Goal: Task Accomplishment & Management: Manage account settings

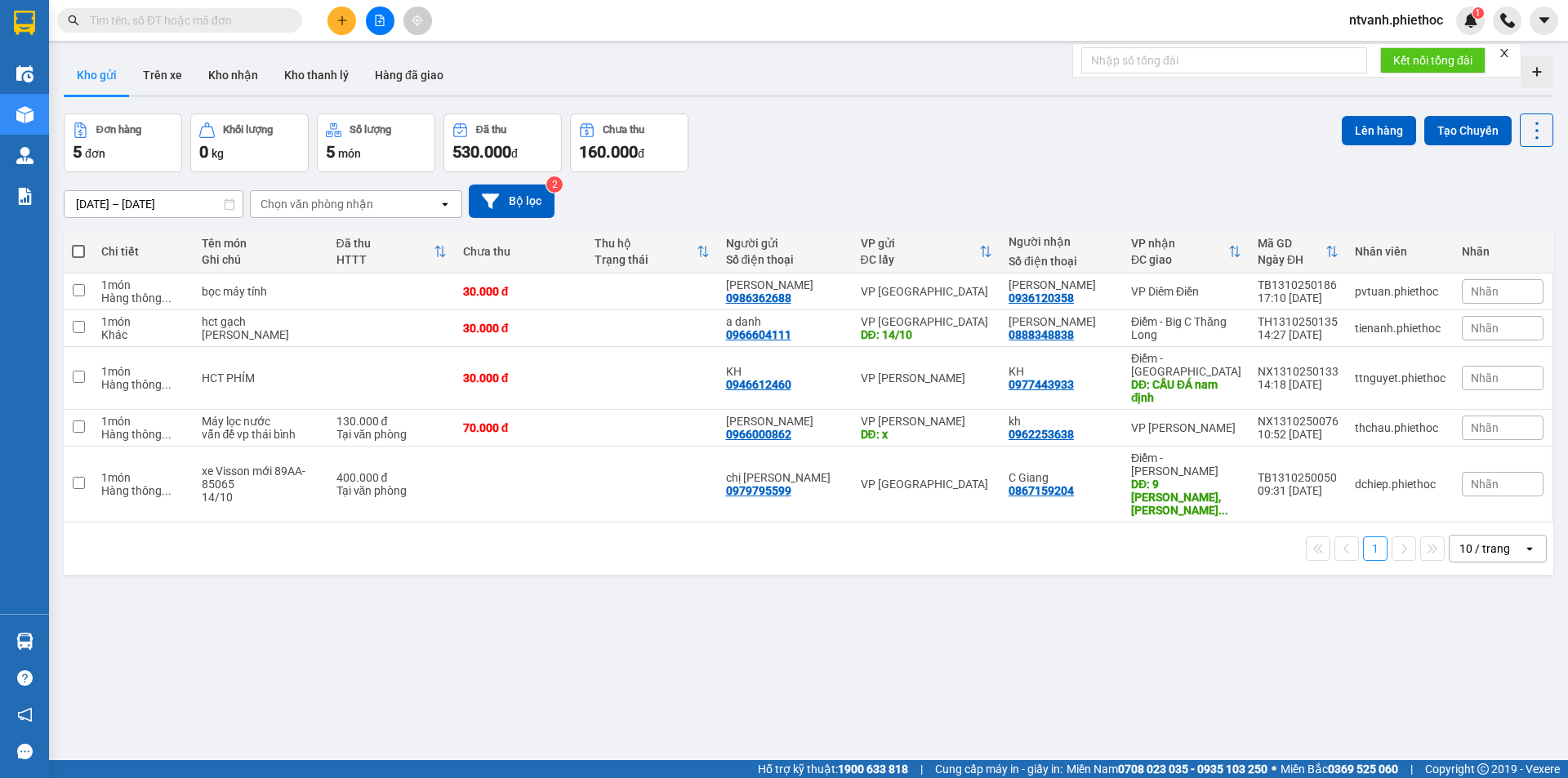
click at [131, 21] on input "text" at bounding box center [186, 20] width 192 height 18
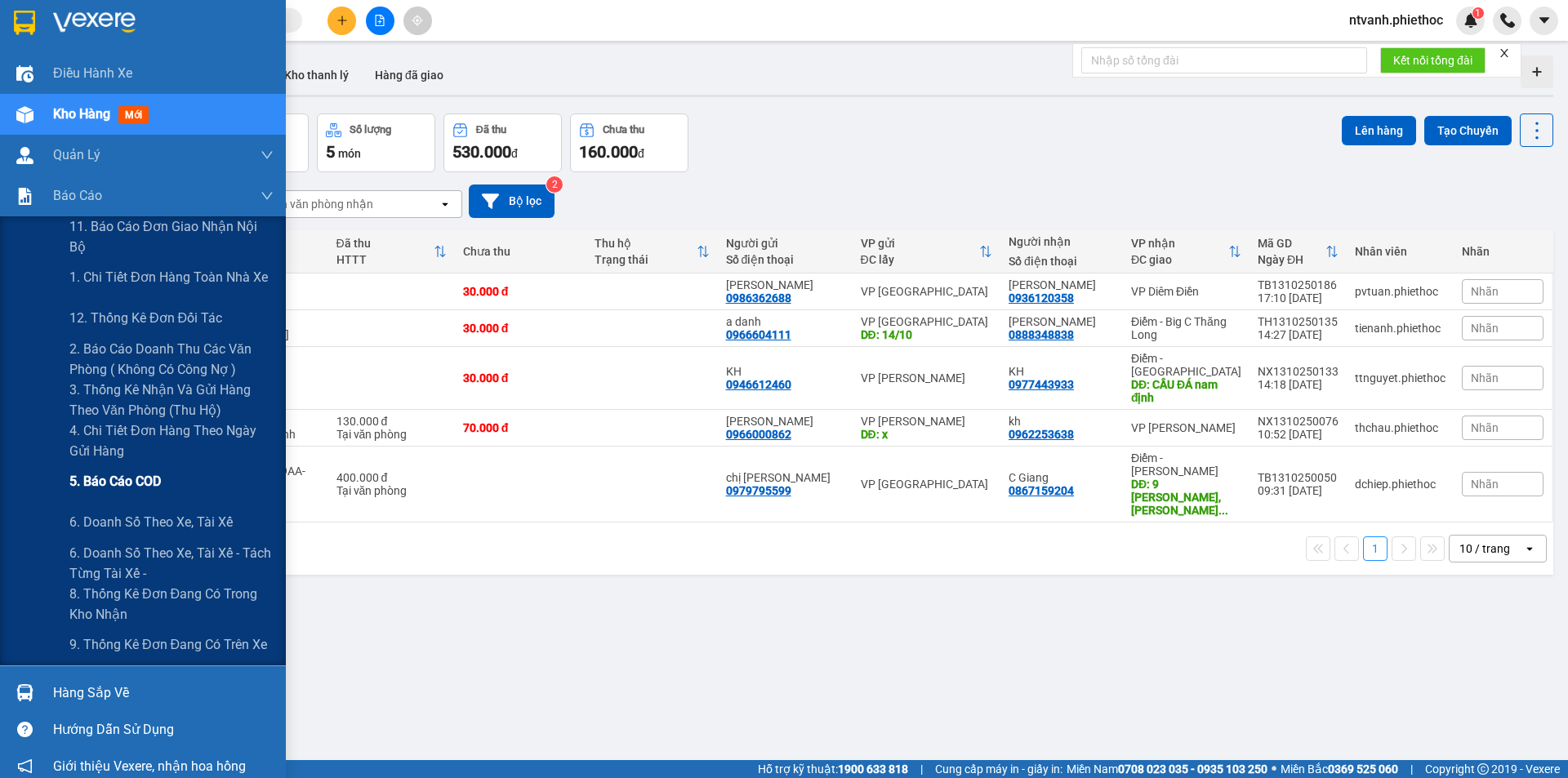
click at [135, 480] on span "5. Báo cáo COD" at bounding box center [115, 481] width 92 height 21
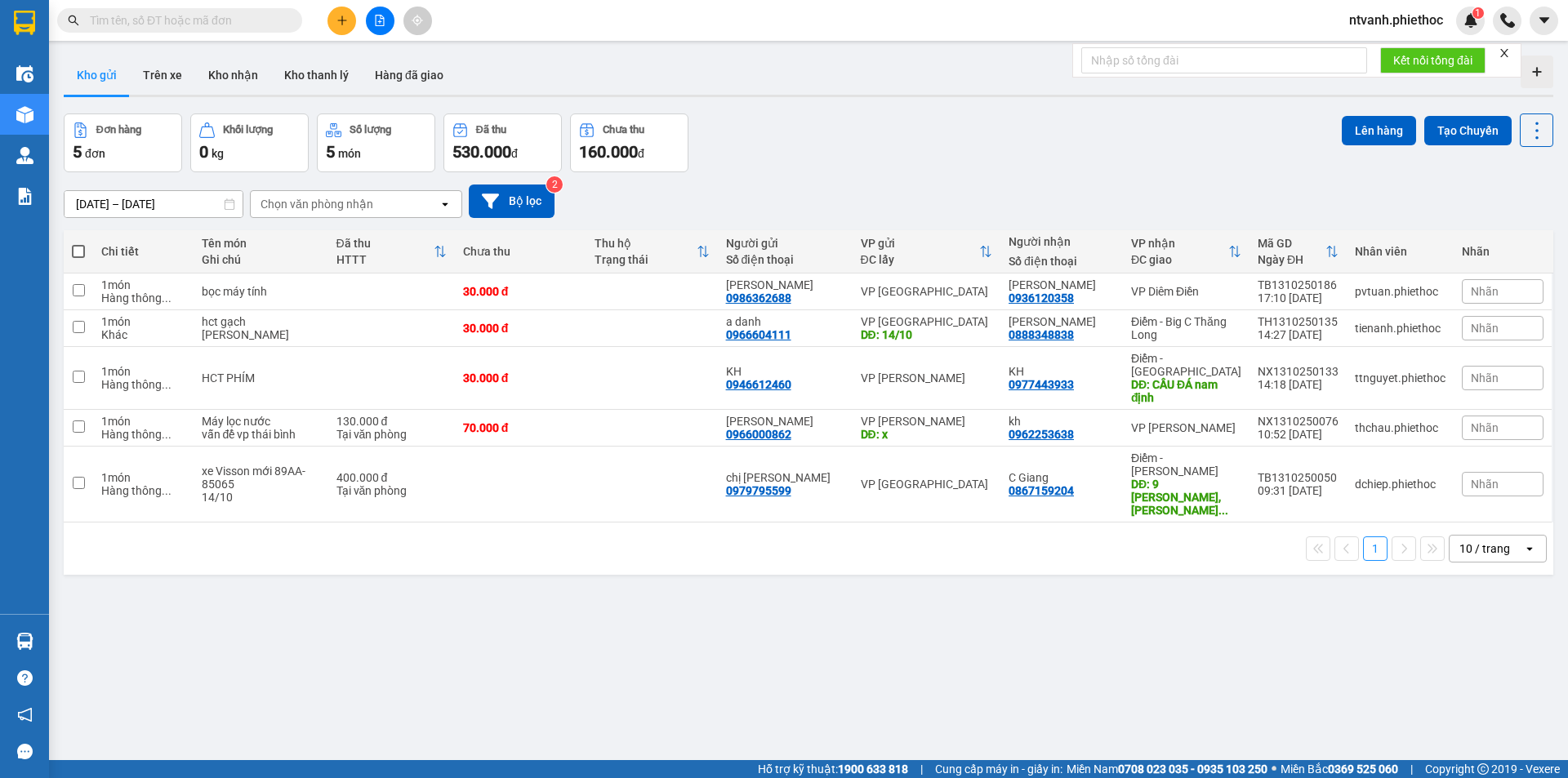
click at [212, 21] on input "text" at bounding box center [186, 20] width 192 height 18
paste input "TB1809250758"
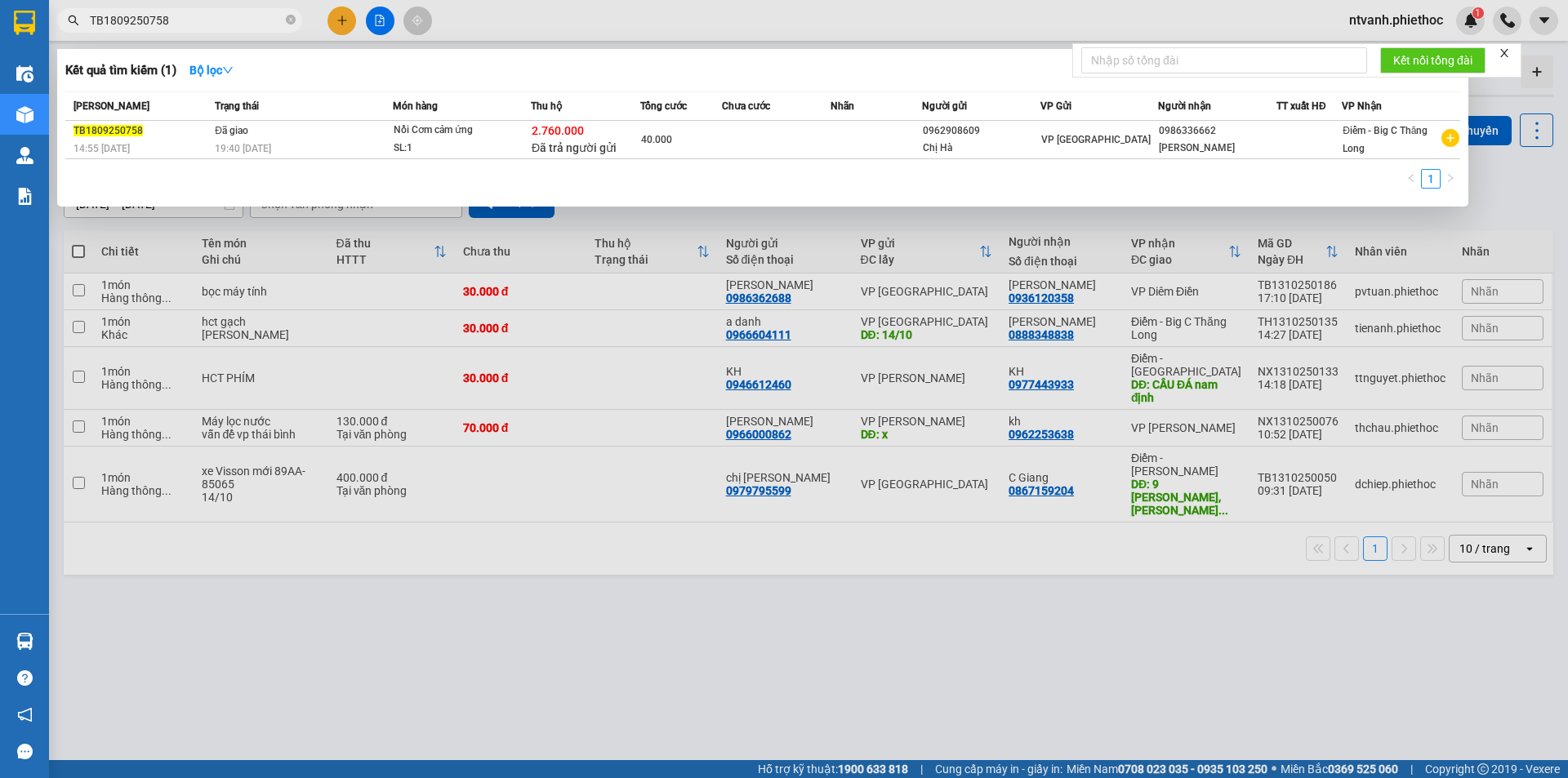
type input "TB1809250758"
click at [268, 116] on th "Trạng thái" at bounding box center [301, 106] width 182 height 29
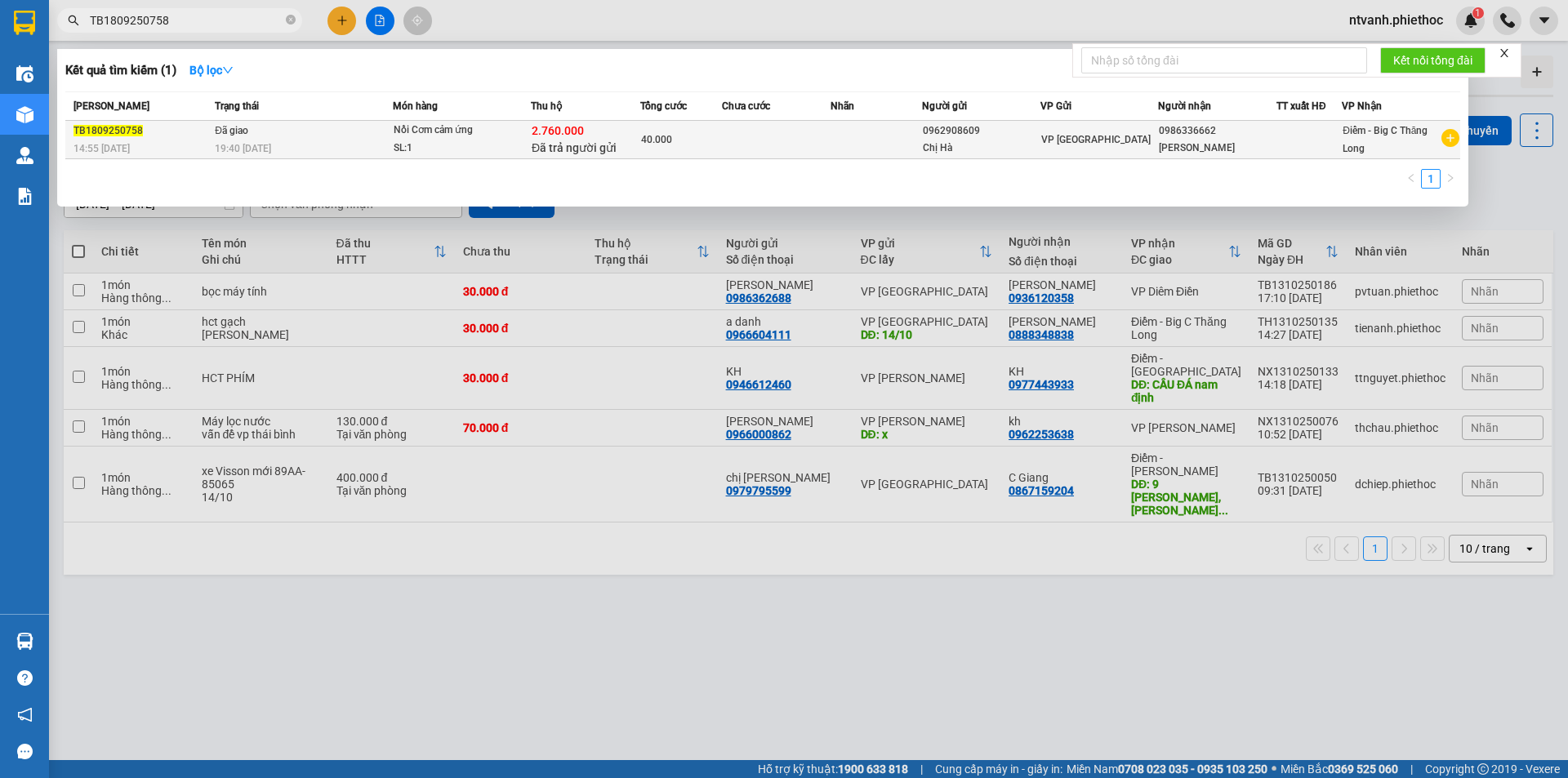
click at [251, 139] on div "19:40 - 18/09" at bounding box center [304, 148] width 178 height 18
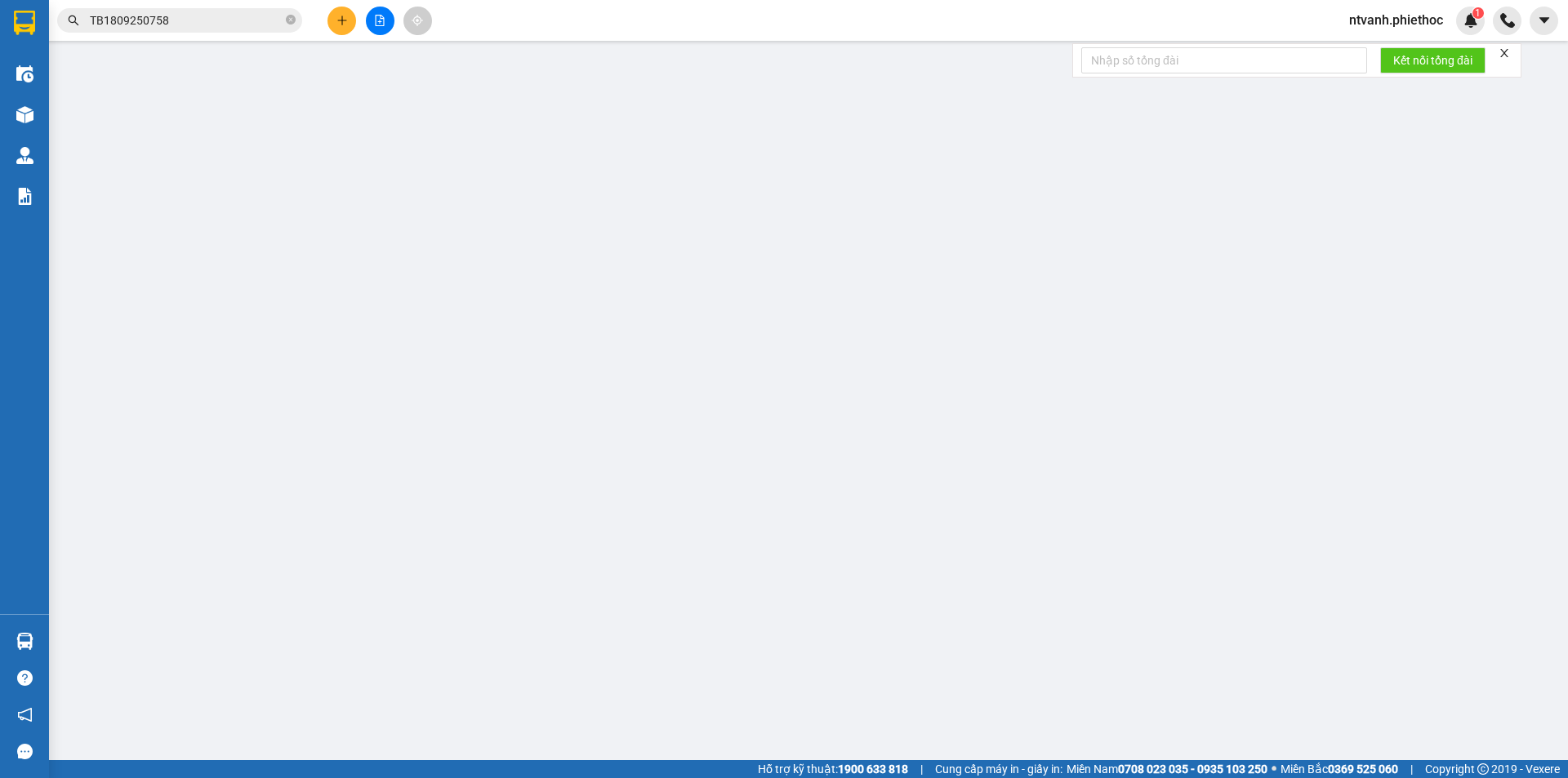
type input "0962908609"
type input "Chị Hà"
type input "0986336662"
type input "Anh Hoan"
checkbox input "true"
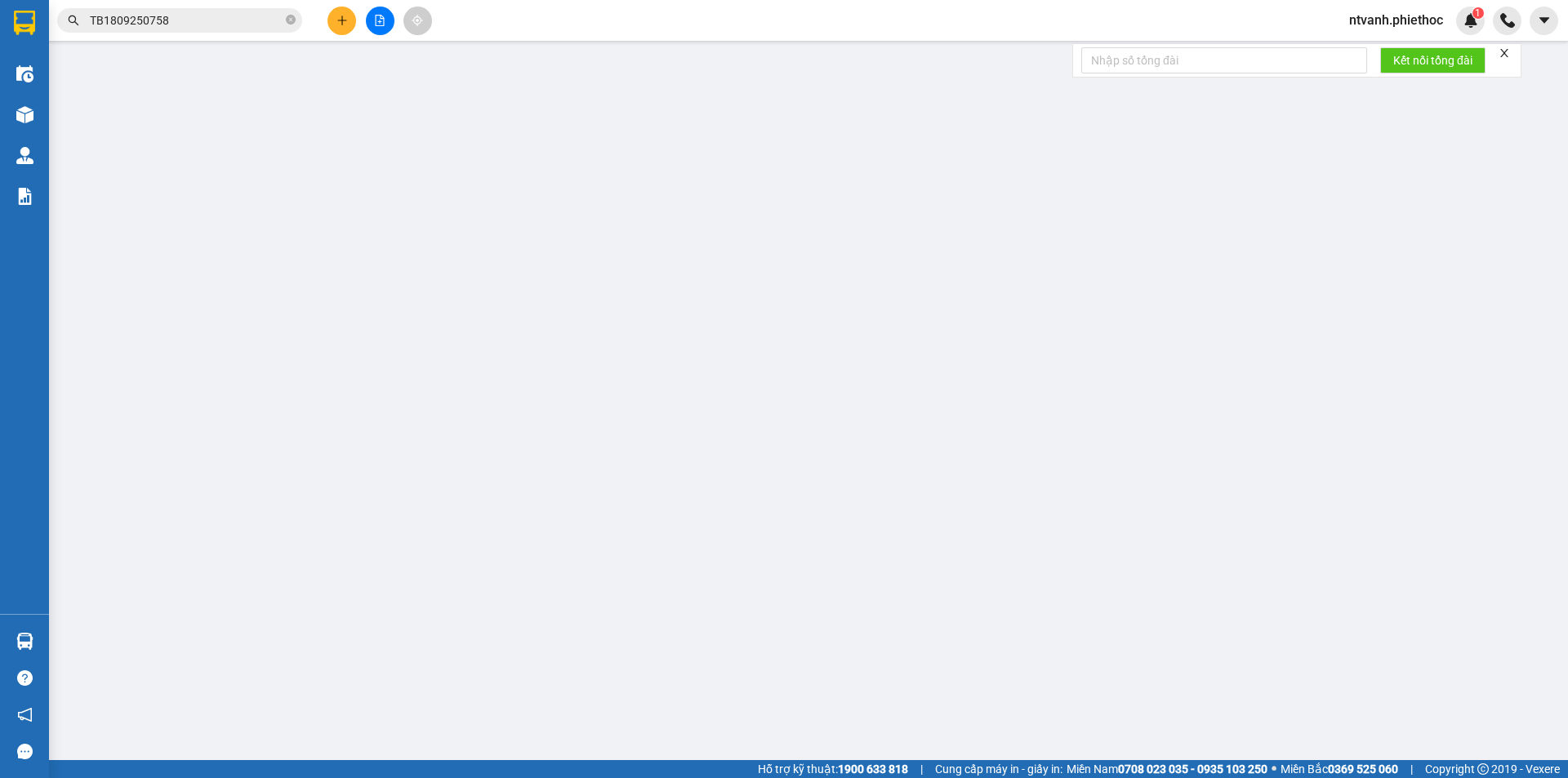
type input "2.760.000"
type input "20.000"
type input "40.000"
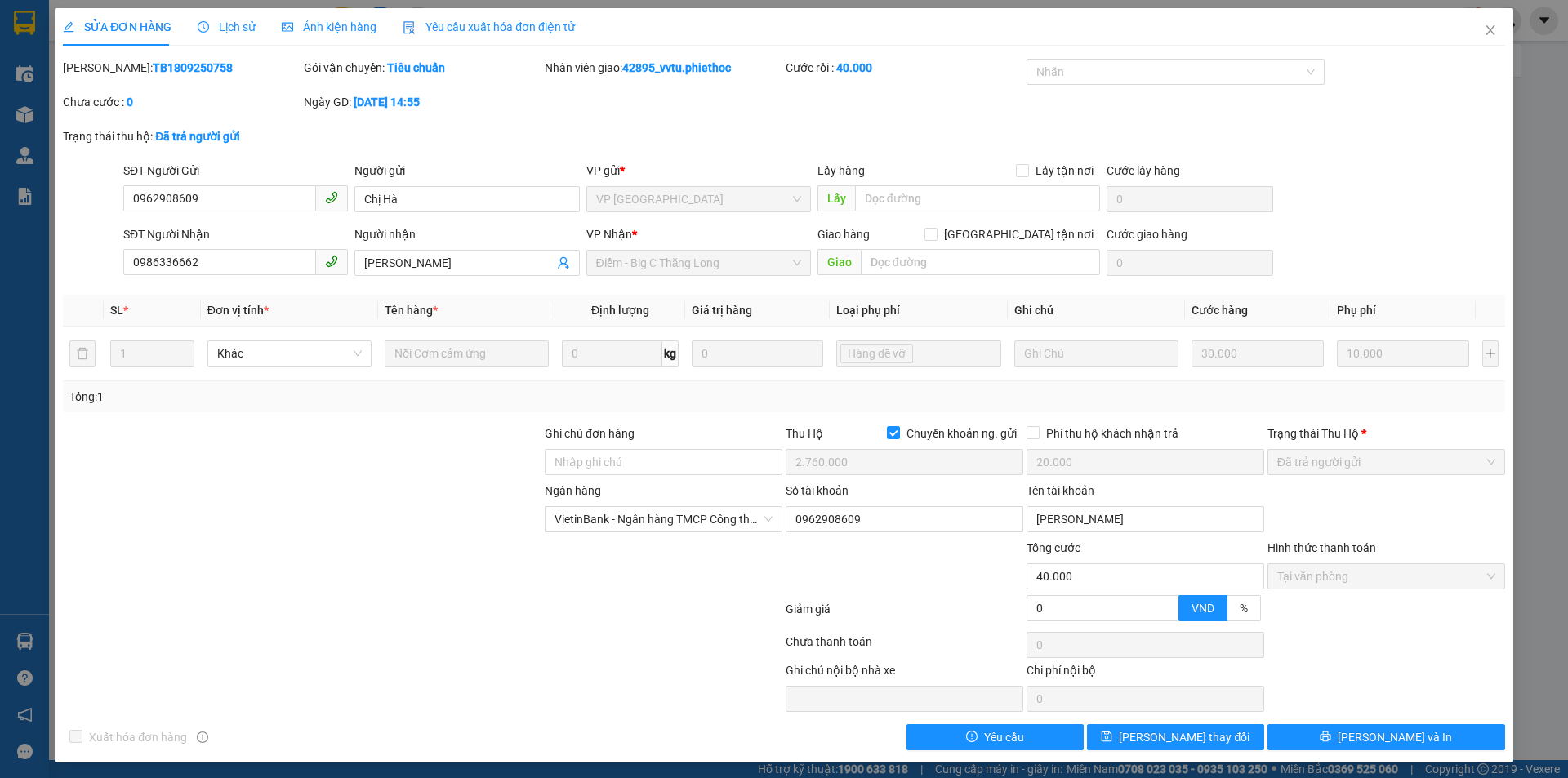
click at [226, 22] on span "Lịch sử" at bounding box center [226, 27] width 58 height 13
